Goal: Task Accomplishment & Management: Manage account settings

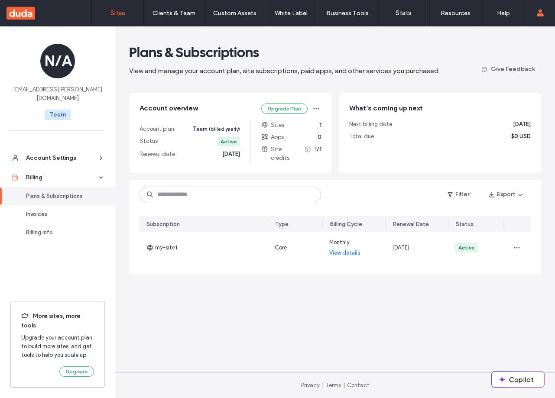
click at [122, 16] on label "Sites" at bounding box center [117, 13] width 15 height 8
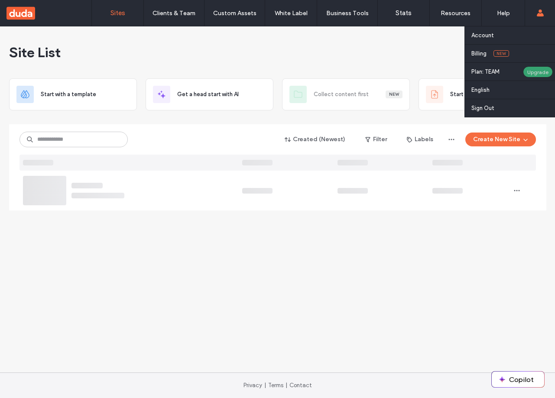
click at [526, 75] on div "Upgrade" at bounding box center [538, 71] width 30 height 11
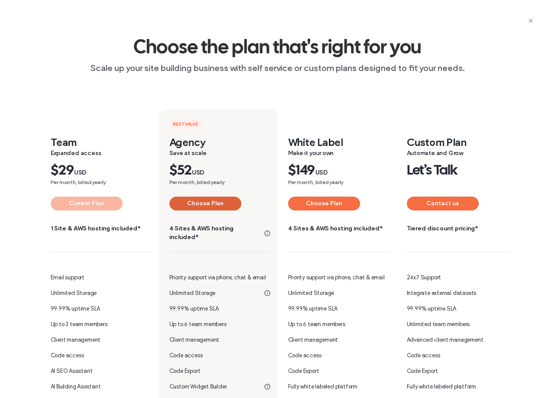
click at [213, 206] on button "Choose Plan" at bounding box center [205, 204] width 72 height 14
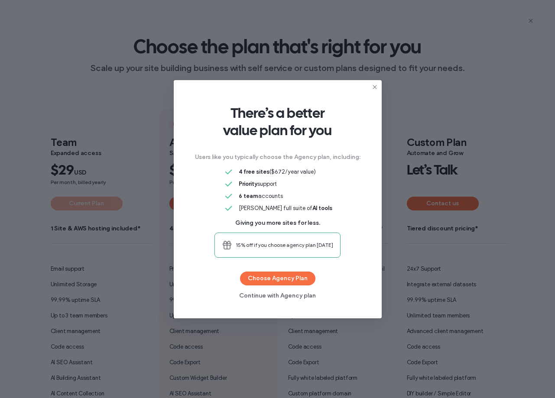
click at [423, 119] on div "There’s a better value plan for you Users like you typically choose the Agency …" at bounding box center [277, 199] width 555 height 398
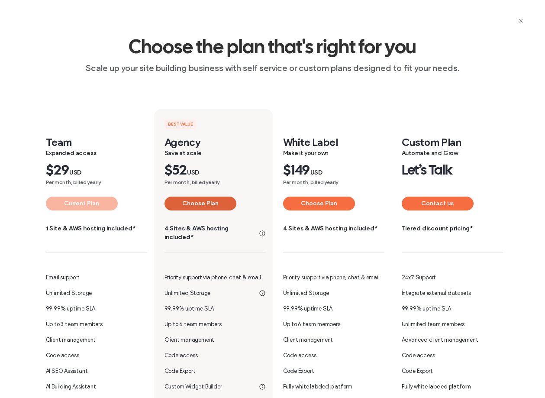
click at [196, 204] on button "Choose Plan" at bounding box center [201, 204] width 72 height 14
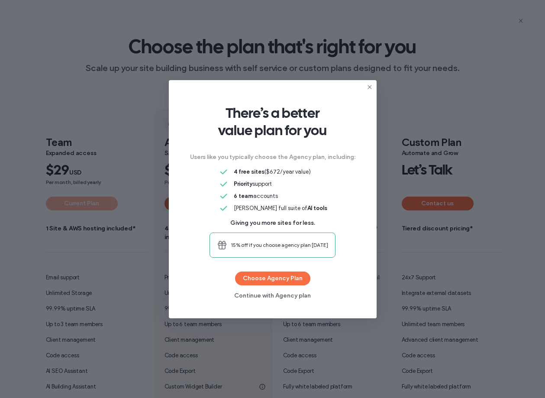
click at [196, 204] on div "Users like you typically choose the Agency plan, including: 4 free sites ($672/…" at bounding box center [273, 205] width 180 height 105
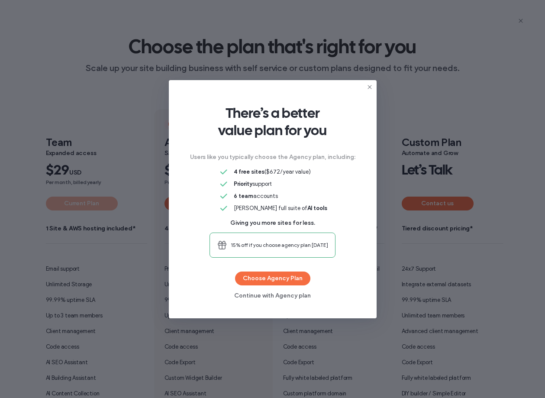
click at [162, 204] on div "There’s a better value plan for you Users like you typically choose the Agency …" at bounding box center [272, 199] width 545 height 398
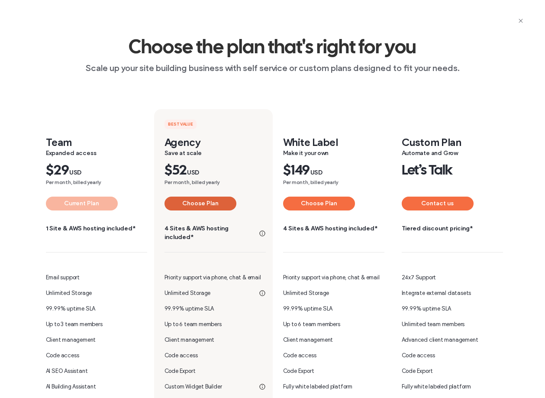
click at [181, 202] on button "Choose Plan" at bounding box center [201, 204] width 72 height 14
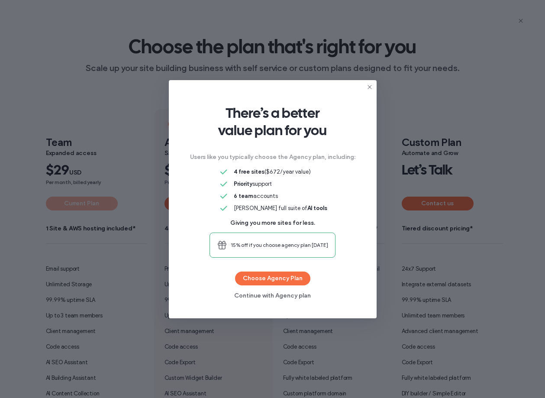
click at [529, 107] on div "There’s a better value plan for you Users like you typically choose the Agency …" at bounding box center [272, 199] width 545 height 398
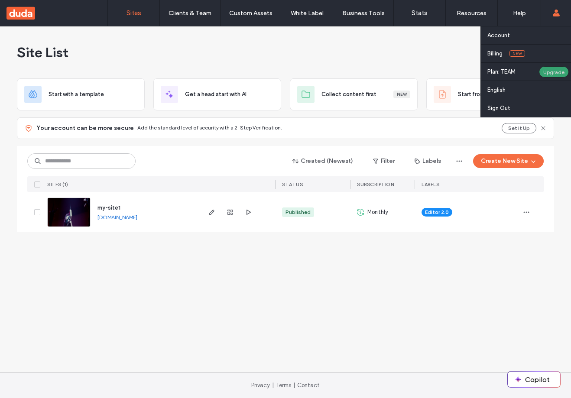
click at [545, 69] on div "Upgrade" at bounding box center [554, 71] width 30 height 11
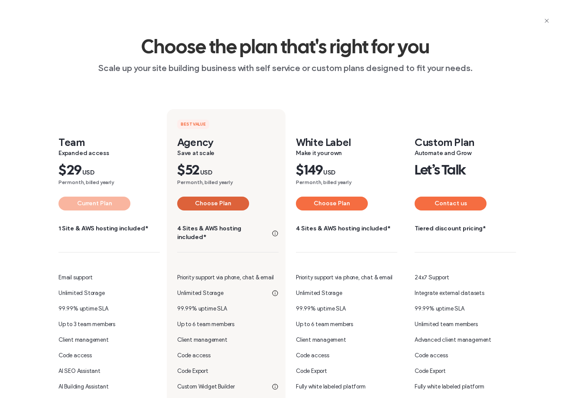
click at [233, 205] on button "Choose Plan" at bounding box center [213, 204] width 72 height 14
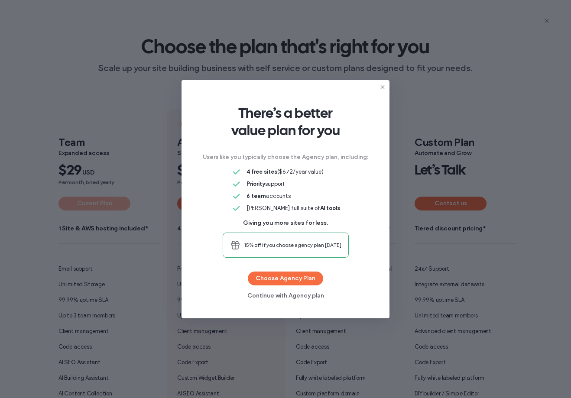
click at [444, 105] on div "There’s a better value plan for you Users like you typically choose the Agency …" at bounding box center [285, 199] width 571 height 398
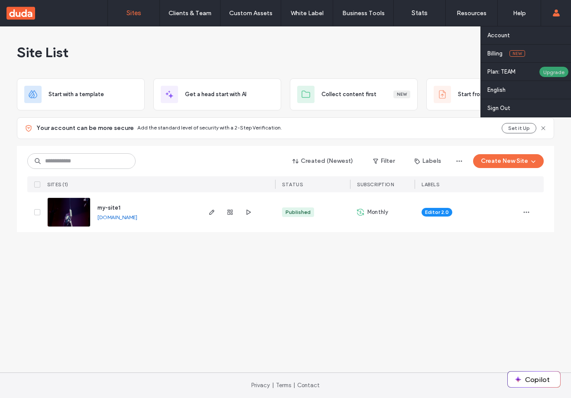
click at [551, 75] on div "Upgrade" at bounding box center [554, 71] width 30 height 11
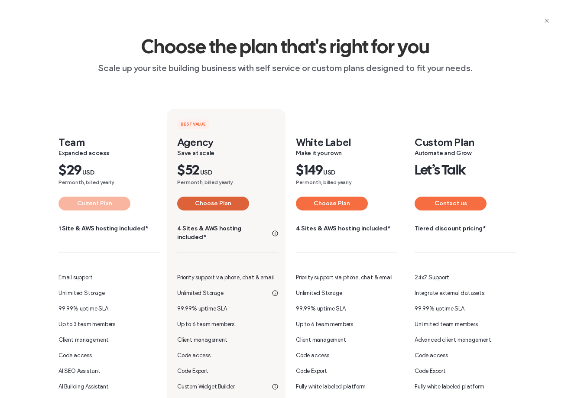
click at [221, 207] on button "Choose Plan" at bounding box center [213, 204] width 72 height 14
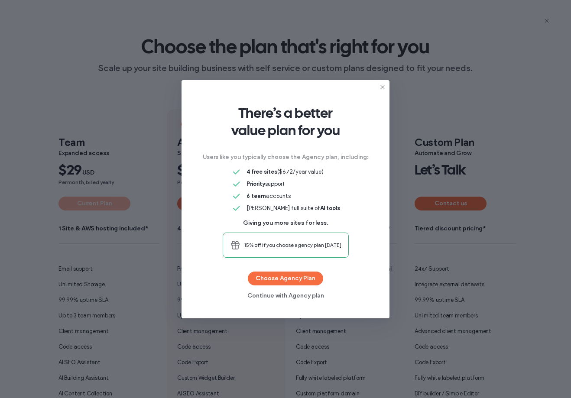
click at [521, 191] on div "There’s a better value plan for you Users like you typically choose the Agency …" at bounding box center [285, 199] width 571 height 398
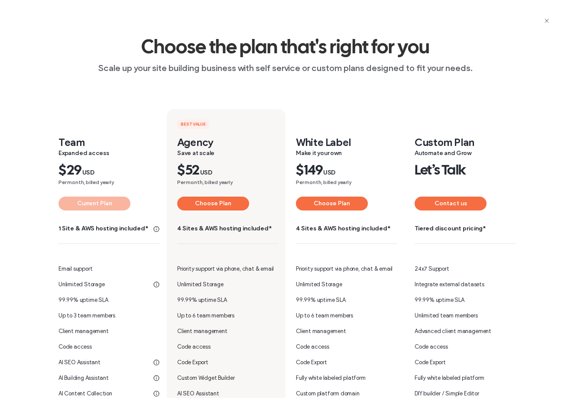
click at [48, 300] on div "Team Expanded access $ 29 USD Per month, billed yearly Current Plan 1 Site & AW…" at bounding box center [107, 342] width 119 height 413
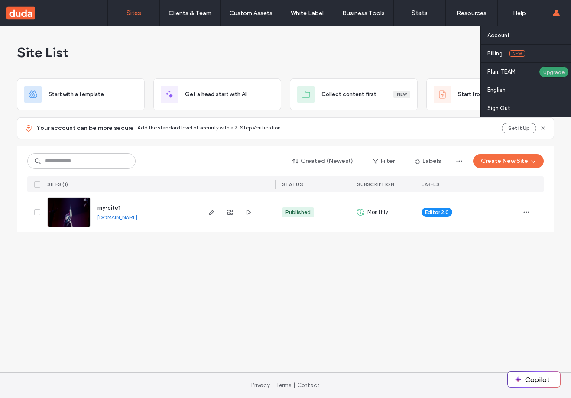
click at [555, 72] on div "Upgrade" at bounding box center [554, 71] width 30 height 11
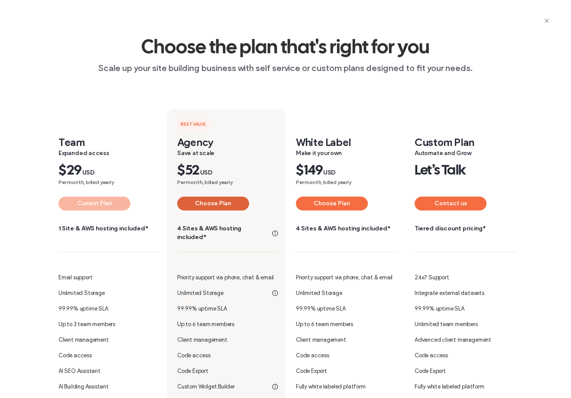
click at [210, 207] on button "Choose Plan" at bounding box center [213, 204] width 72 height 14
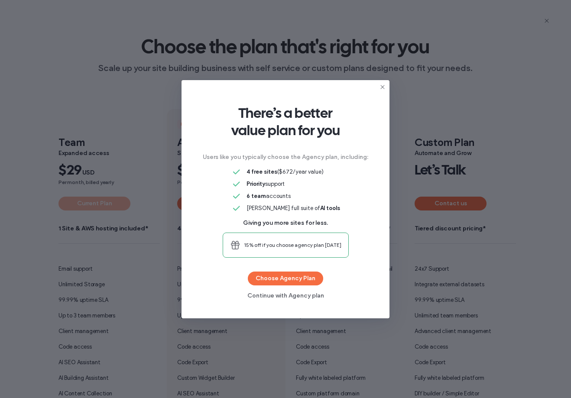
click at [514, 139] on div "There’s a better value plan for you Users like you typically choose the Agency …" at bounding box center [285, 199] width 571 height 398
click at [236, 48] on div "There’s a better value plan for you Users like you typically choose the Agency …" at bounding box center [285, 199] width 571 height 398
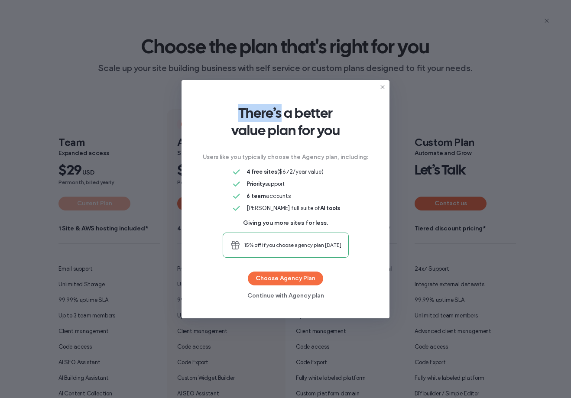
click at [220, 120] on span "There’s a better value plan for you" at bounding box center [285, 121] width 180 height 35
click at [132, 120] on div "There’s a better value plan for you Users like you typically choose the Agency …" at bounding box center [285, 199] width 571 height 398
drag, startPoint x: 152, startPoint y: 264, endPoint x: 166, endPoint y: 324, distance: 62.3
click at [153, 267] on div "There’s a better value plan for you Users like you typically choose the Agency …" at bounding box center [285, 199] width 571 height 398
click at [173, 327] on div "There’s a better value plan for you Users like you typically choose the Agency …" at bounding box center [285, 199] width 571 height 398
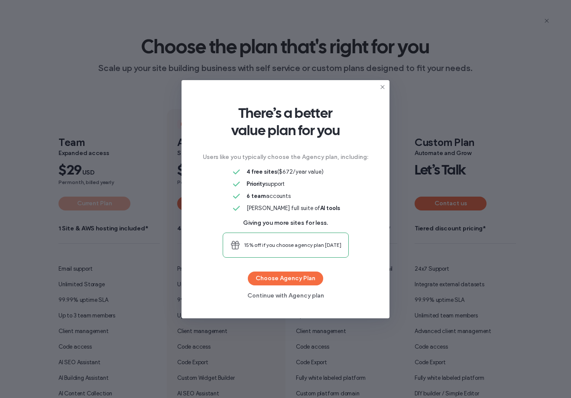
drag, startPoint x: 213, startPoint y: 340, endPoint x: 219, endPoint y: 342, distance: 6.8
click at [213, 340] on div "There’s a better value plan for you Users like you typically choose the Agency …" at bounding box center [285, 199] width 571 height 398
drag, startPoint x: 219, startPoint y: 342, endPoint x: 225, endPoint y: 342, distance: 5.6
click at [220, 342] on div "There’s a better value plan for you Users like you typically choose the Agency …" at bounding box center [285, 199] width 571 height 398
click at [379, 86] on icon at bounding box center [382, 87] width 7 height 7
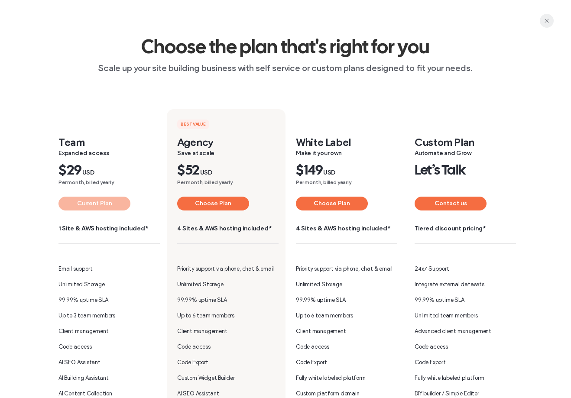
click at [549, 19] on icon "button" at bounding box center [546, 20] width 7 height 7
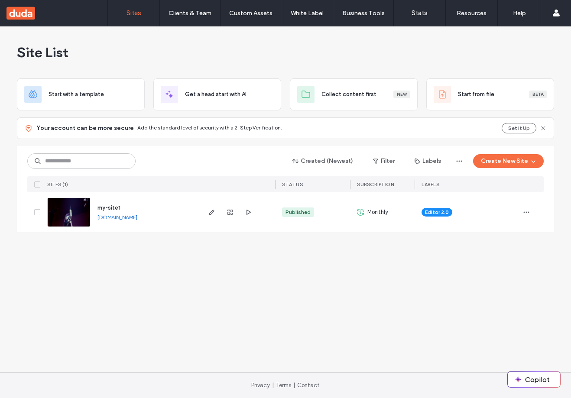
click at [217, 213] on div at bounding box center [230, 212] width 47 height 40
click at [213, 213] on use "button" at bounding box center [211, 212] width 5 height 5
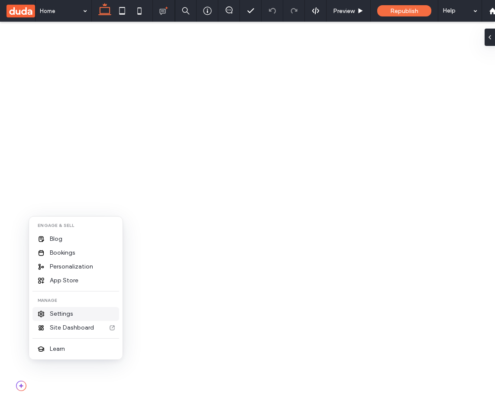
click at [59, 313] on span "Settings" at bounding box center [61, 314] width 23 height 9
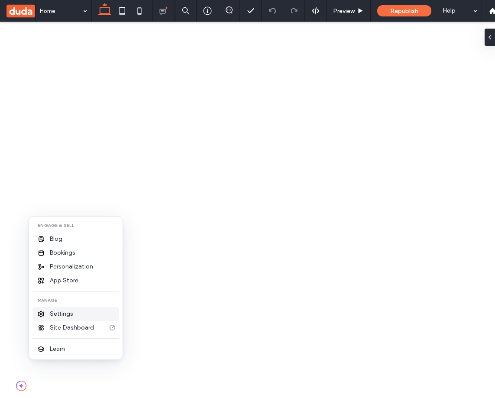
drag, startPoint x: 69, startPoint y: 313, endPoint x: 43, endPoint y: 291, distance: 33.8
click at [69, 313] on span "Settings" at bounding box center [61, 314] width 23 height 9
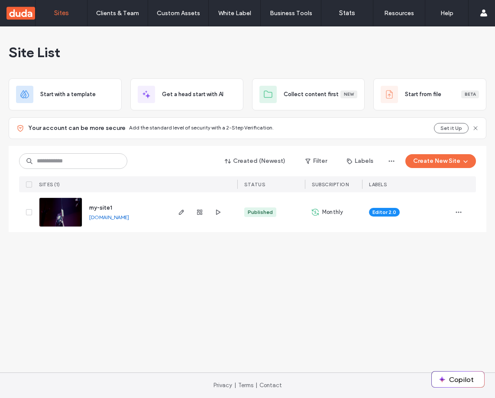
click at [250, 290] on div "Site List Start with a template Get a head start with AI Collect content first …" at bounding box center [247, 199] width 495 height 346
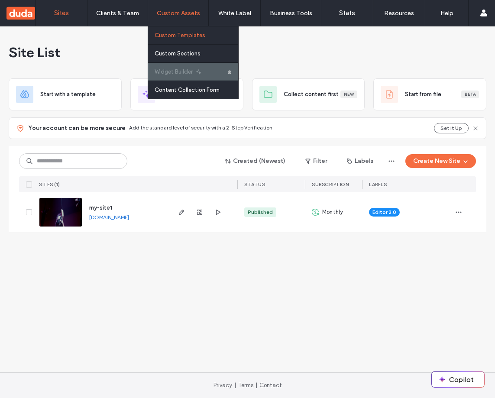
click at [185, 36] on label "Custom Templates" at bounding box center [180, 35] width 51 height 6
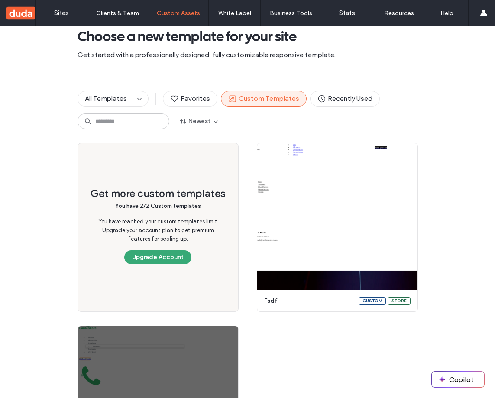
scroll to position [29, 0]
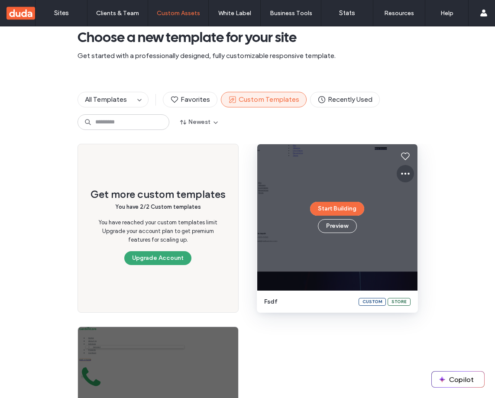
click at [403, 171] on icon at bounding box center [405, 173] width 10 height 10
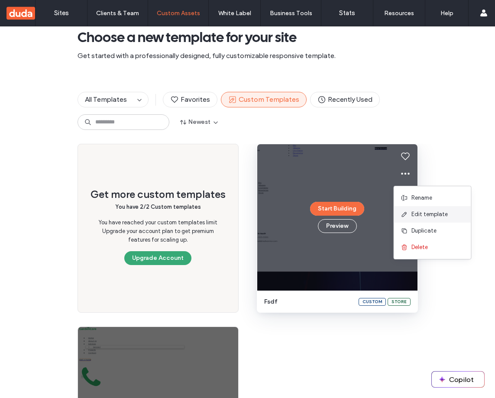
click at [415, 213] on span "Edit template" at bounding box center [429, 214] width 36 height 9
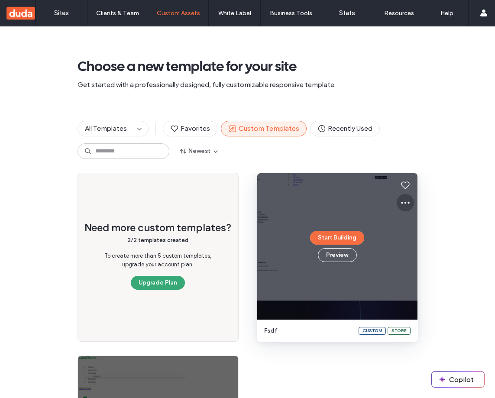
click at [404, 204] on icon at bounding box center [405, 202] width 10 height 10
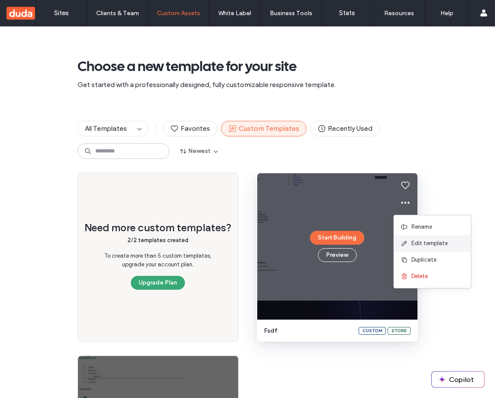
click at [418, 245] on span "Edit template" at bounding box center [429, 243] width 36 height 9
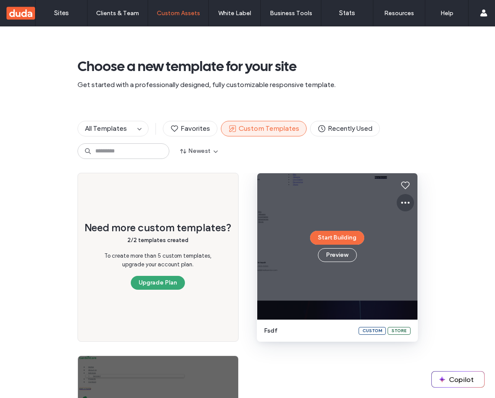
click at [403, 204] on icon at bounding box center [405, 202] width 10 height 10
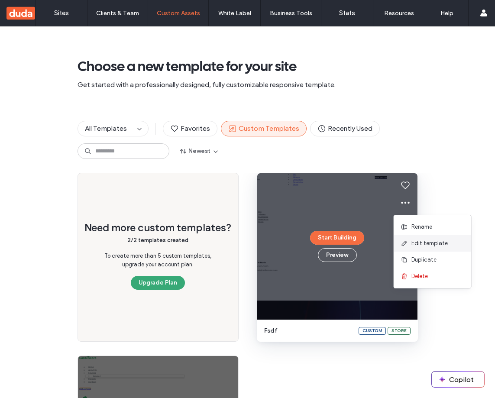
click at [415, 245] on span "Edit template" at bounding box center [429, 243] width 36 height 9
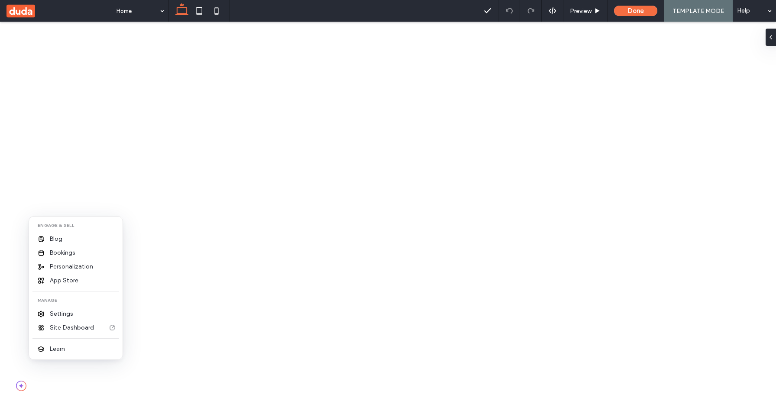
click at [67, 316] on span "Settings" at bounding box center [61, 314] width 23 height 9
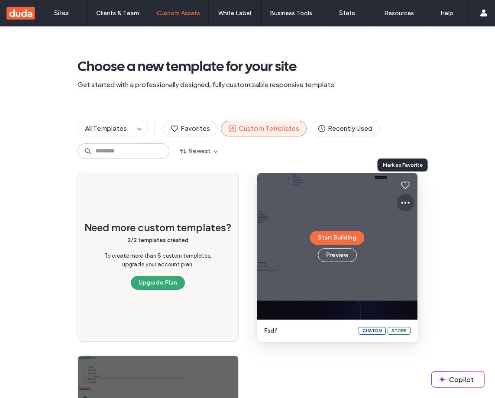
click at [402, 201] on icon at bounding box center [405, 202] width 10 height 10
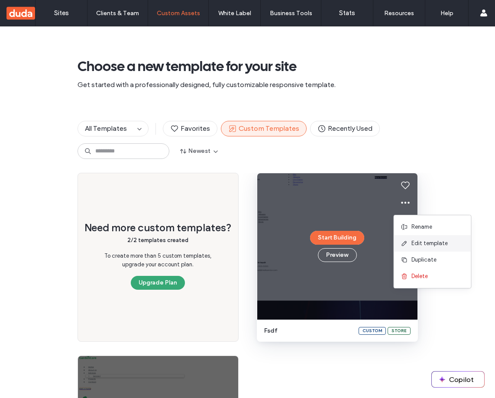
click at [428, 240] on span "Edit template" at bounding box center [429, 243] width 36 height 9
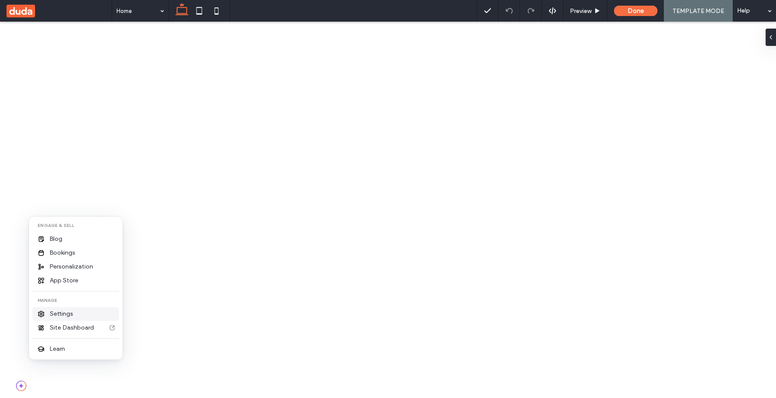
click at [70, 315] on span "Settings" at bounding box center [61, 314] width 23 height 9
